Goal: Check status: Check status

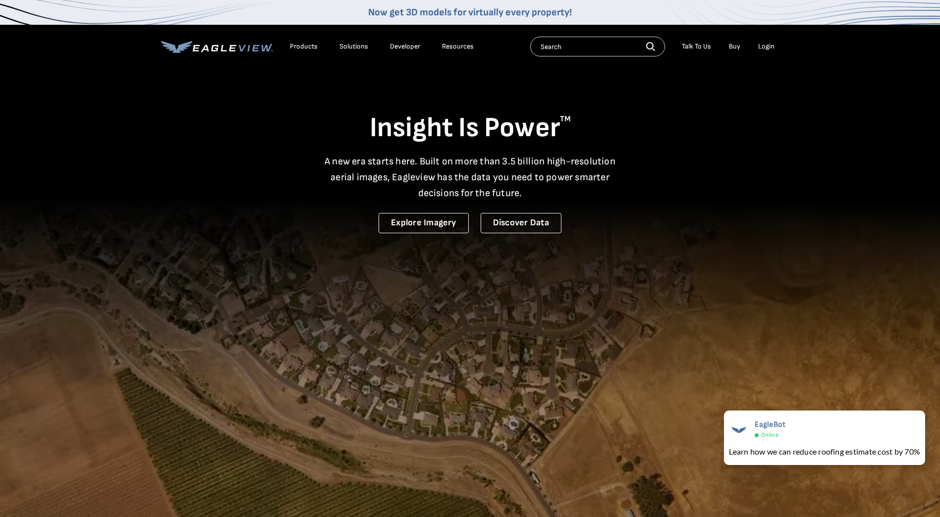
click at [762, 51] on div "Login" at bounding box center [766, 46] width 16 height 9
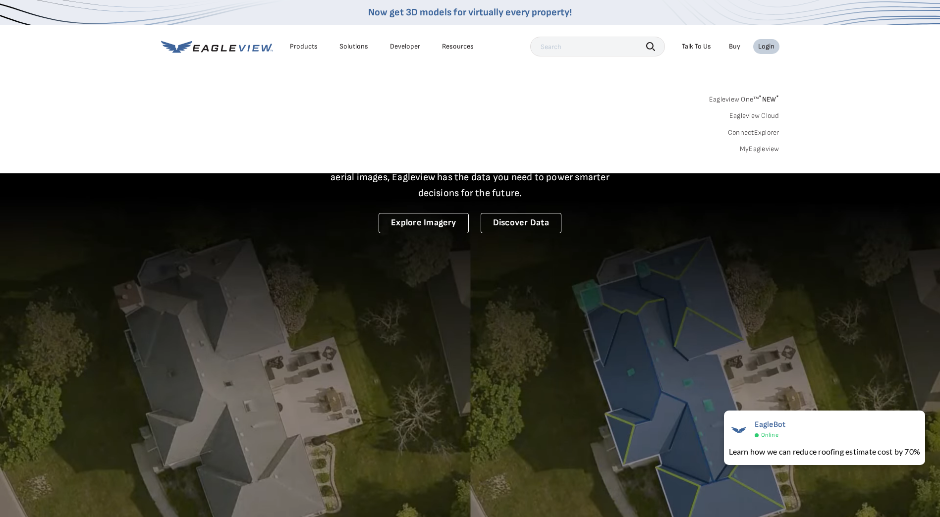
click at [766, 149] on link "MyEagleview" at bounding box center [760, 149] width 40 height 9
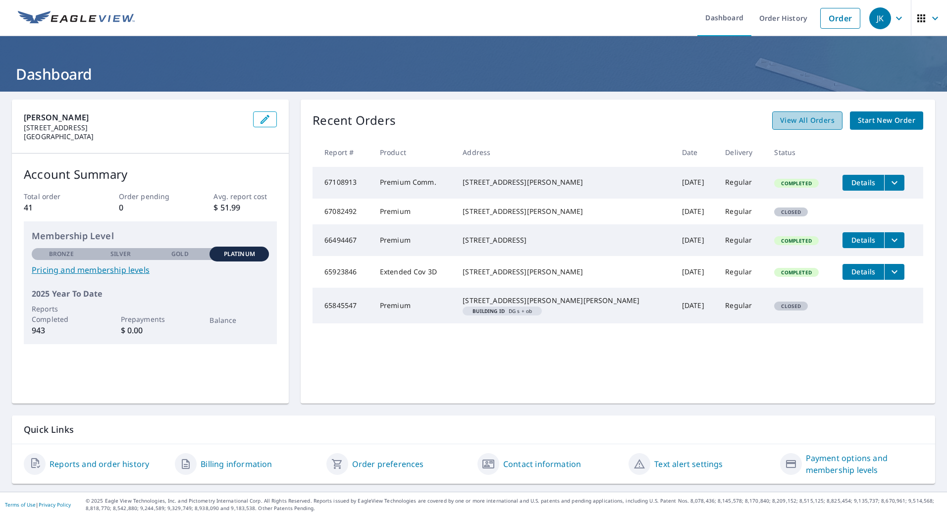
click at [802, 126] on span "View All Orders" at bounding box center [807, 120] width 54 height 12
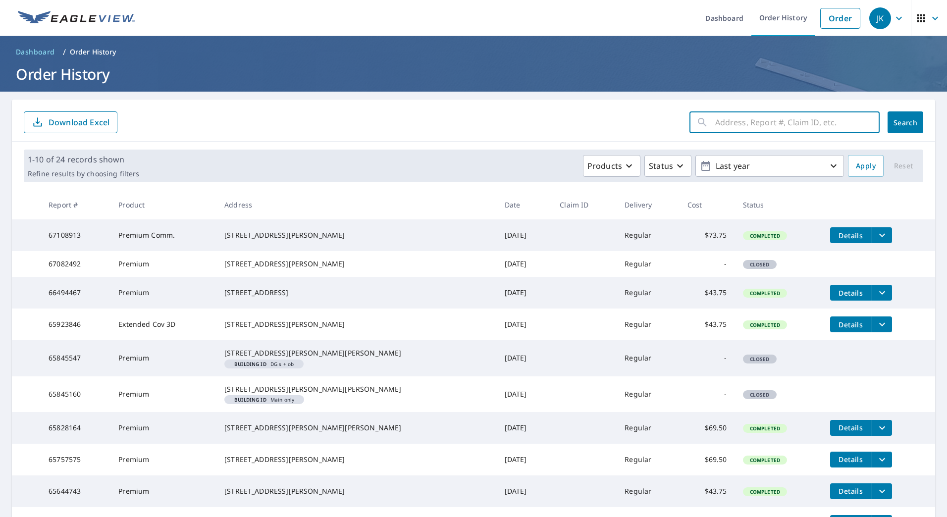
click at [753, 122] on input "text" at bounding box center [797, 122] width 164 height 28
type input "55387"
click button "Search" at bounding box center [906, 122] width 36 height 22
